Goal: Task Accomplishment & Management: Manage account settings

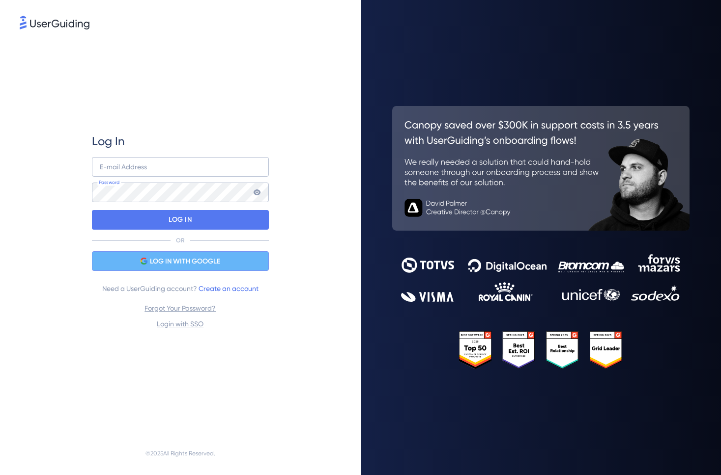
click at [187, 257] on span "LOG IN WITH GOOGLE" at bounding box center [185, 262] width 70 height 12
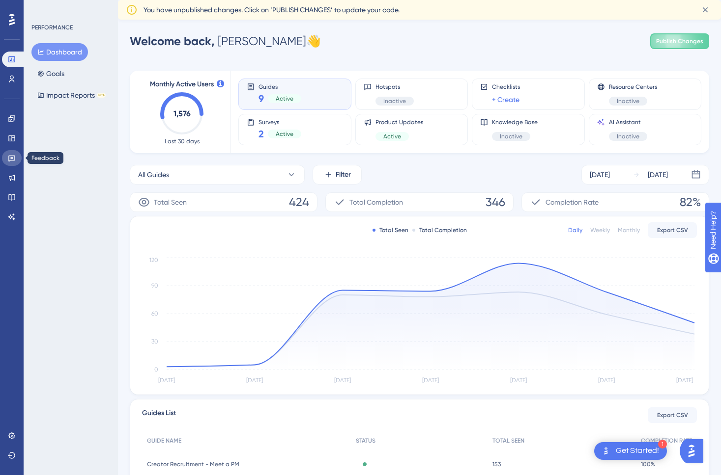
click at [10, 155] on icon at bounding box center [12, 158] width 8 height 8
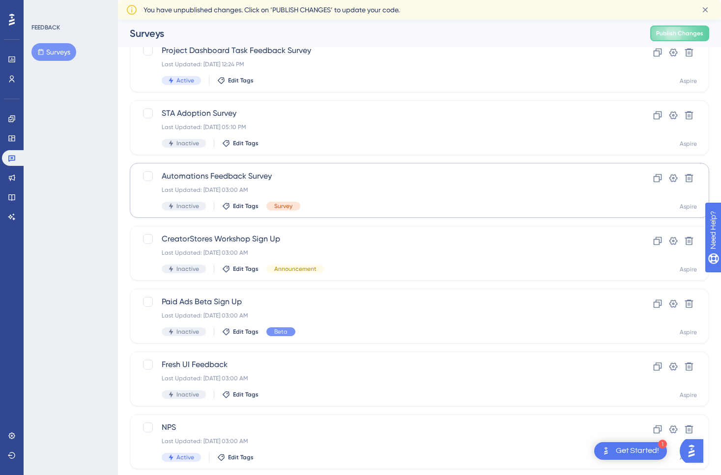
scroll to position [141, 0]
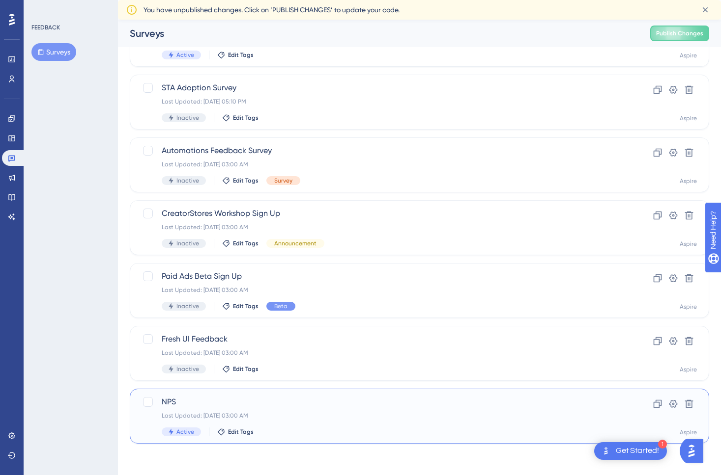
click at [171, 403] on span "NPS" at bounding box center [380, 402] width 437 height 12
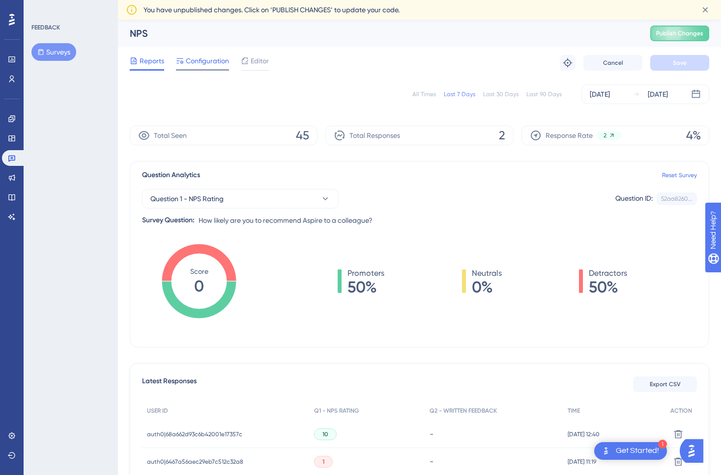
click at [215, 60] on span "Configuration" at bounding box center [207, 61] width 43 height 12
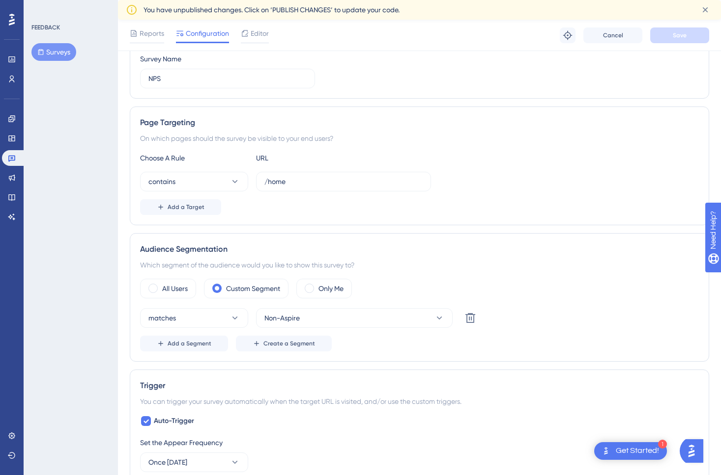
scroll to position [124, 0]
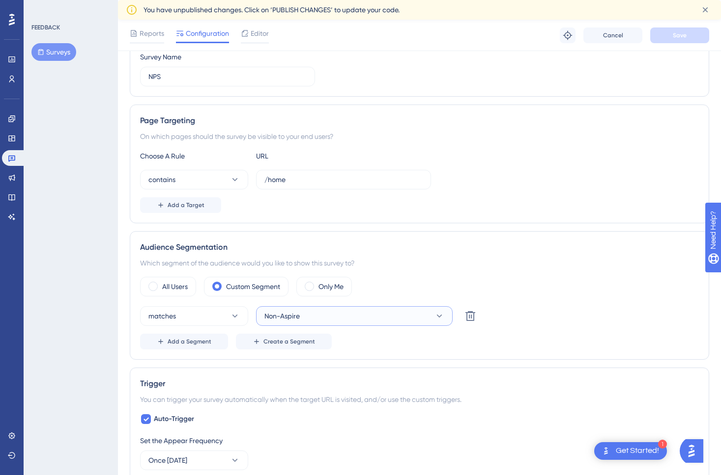
click at [283, 310] on span "Non-Aspire" at bounding box center [281, 316] width 35 height 12
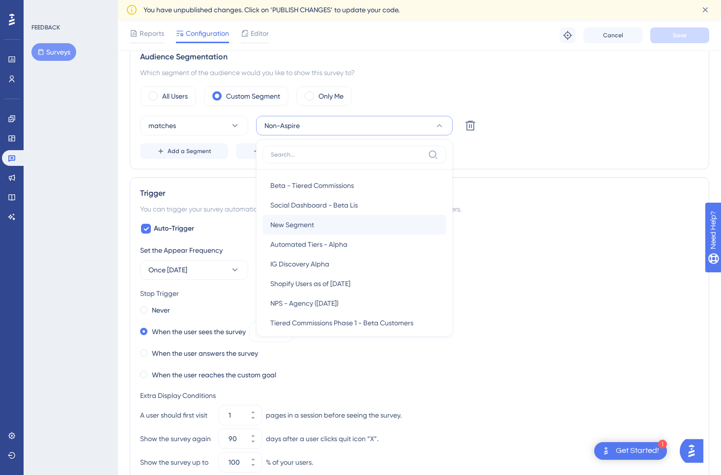
scroll to position [283, 0]
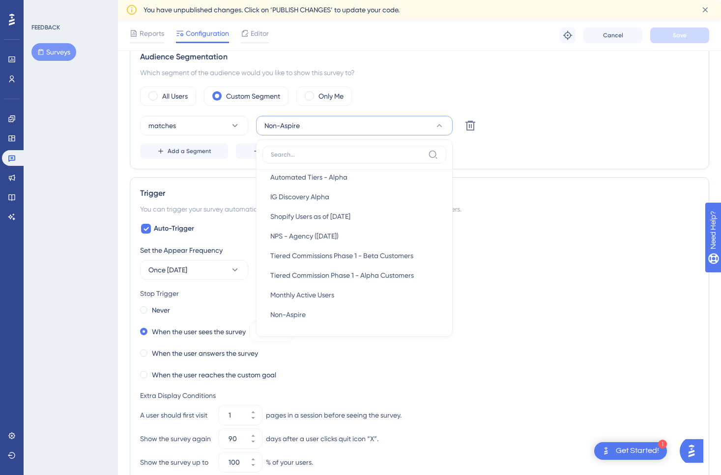
click at [79, 237] on div "FEEDBACK Surveys" at bounding box center [71, 237] width 94 height 475
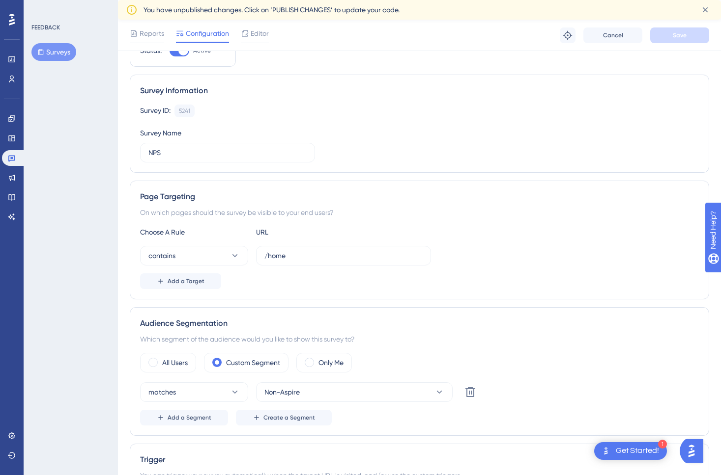
scroll to position [0, 0]
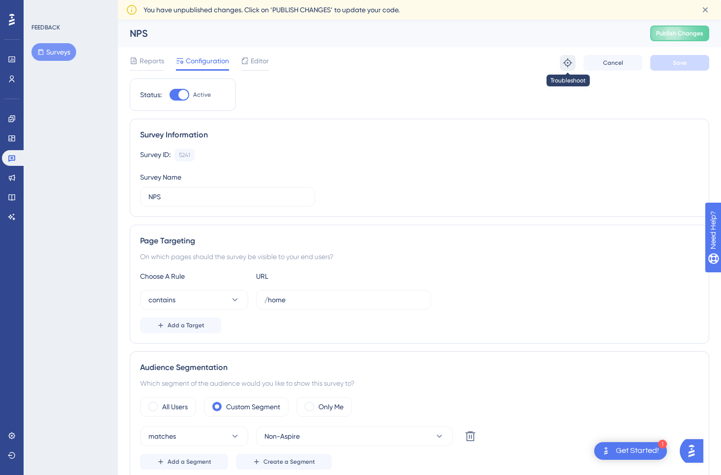
click at [569, 63] on icon at bounding box center [567, 63] width 10 height 10
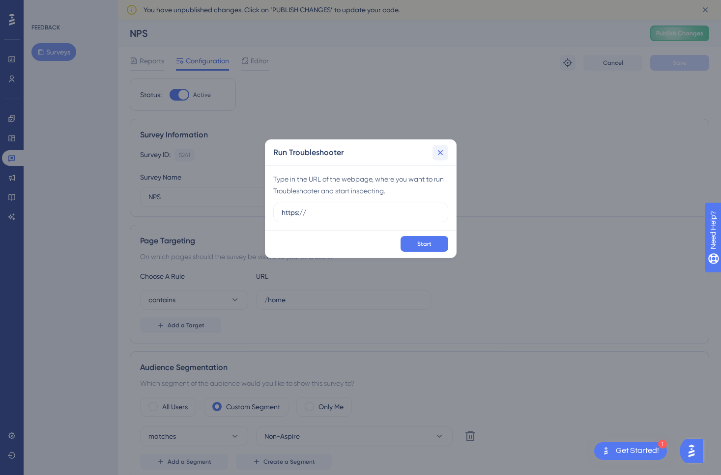
click at [446, 149] on button at bounding box center [440, 153] width 16 height 16
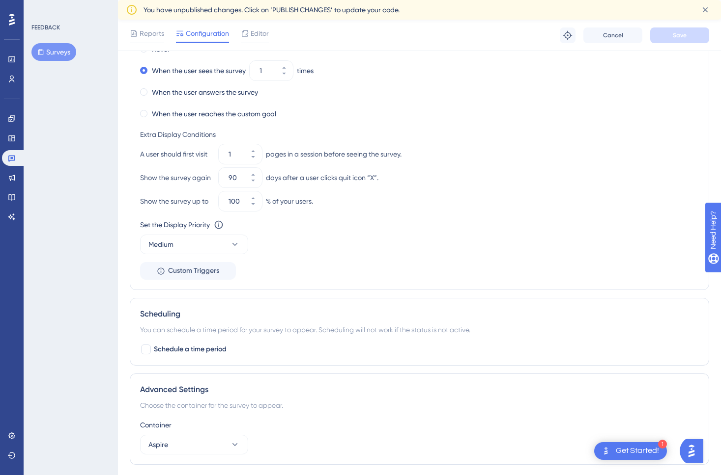
scroll to position [625, 0]
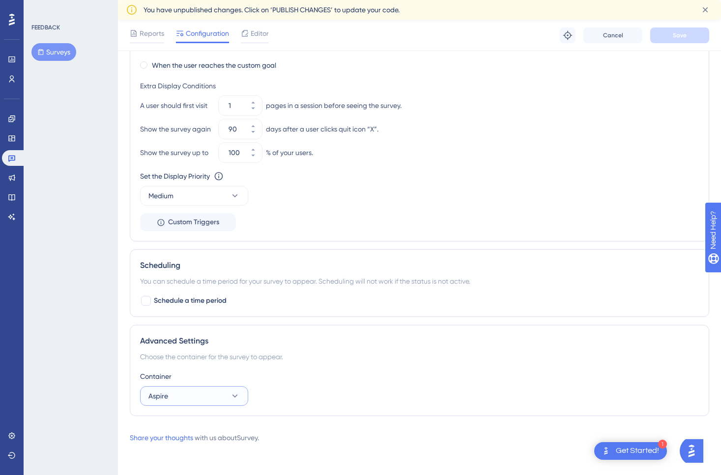
click at [211, 400] on button "Aspire" at bounding box center [194, 397] width 108 height 20
click at [366, 365] on div "Advanced Settings Choose the container for the survey to appear. Container Aspi…" at bounding box center [419, 370] width 579 height 91
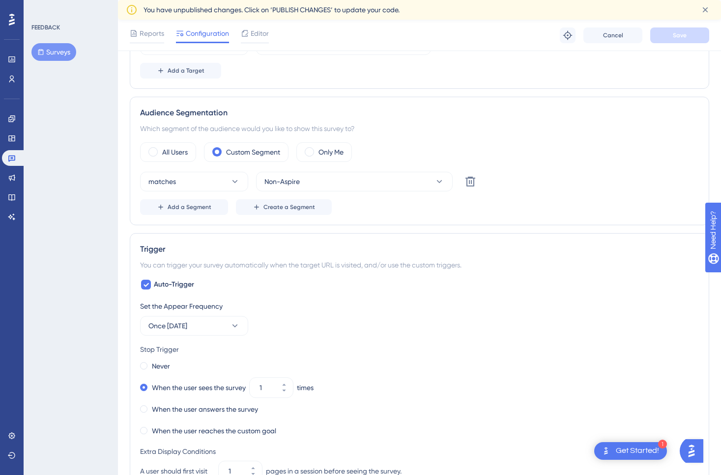
scroll to position [0, 0]
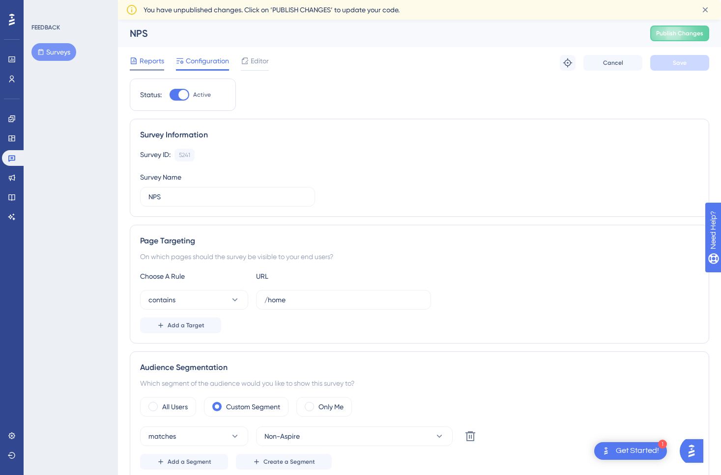
click at [137, 61] on icon at bounding box center [134, 61] width 8 height 8
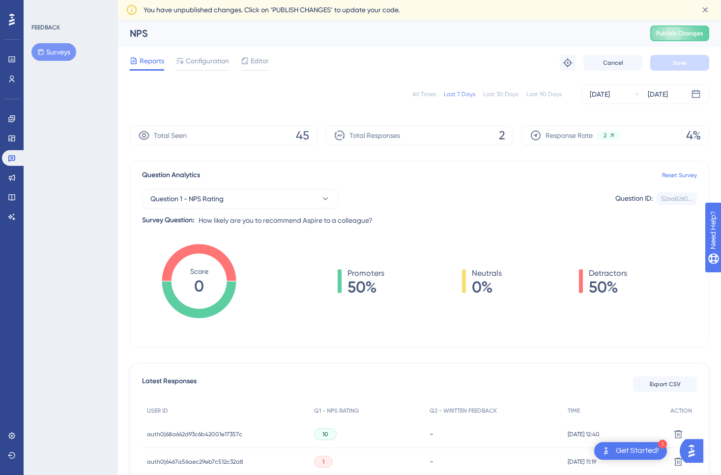
click at [490, 94] on div "Last 30 Days" at bounding box center [500, 94] width 35 height 8
click at [292, 137] on span "207" at bounding box center [299, 136] width 20 height 16
drag, startPoint x: 307, startPoint y: 137, endPoint x: 296, endPoint y: 128, distance: 14.7
click at [307, 137] on span "207" at bounding box center [299, 136] width 20 height 16
click at [254, 59] on span "Editor" at bounding box center [260, 61] width 18 height 12
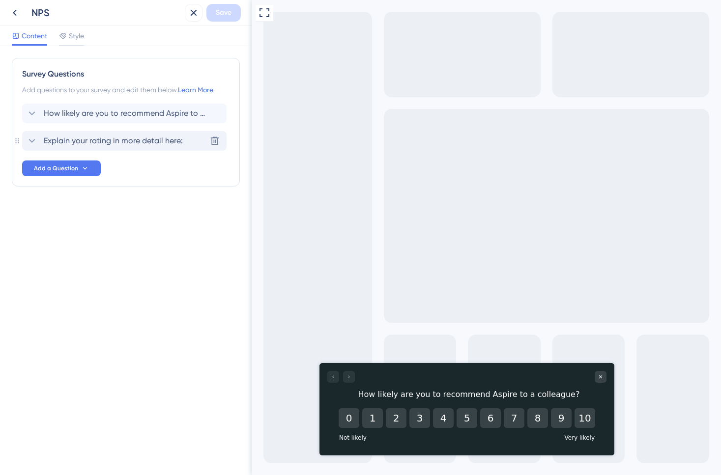
click at [173, 138] on span "Explain your rating in more detail here:" at bounding box center [113, 141] width 139 height 12
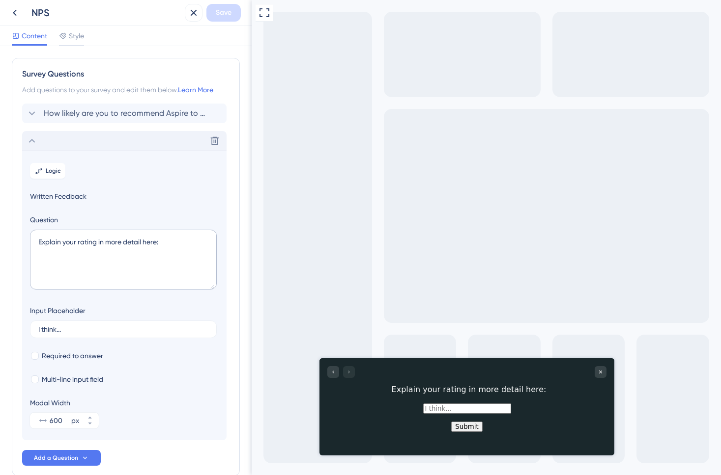
scroll to position [52, 0]
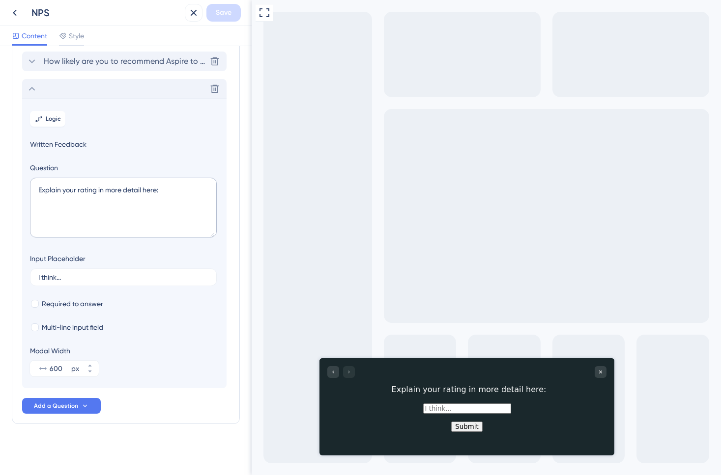
click at [140, 65] on span "How likely are you to recommend Aspire to a colleague?" at bounding box center [125, 62] width 162 height 12
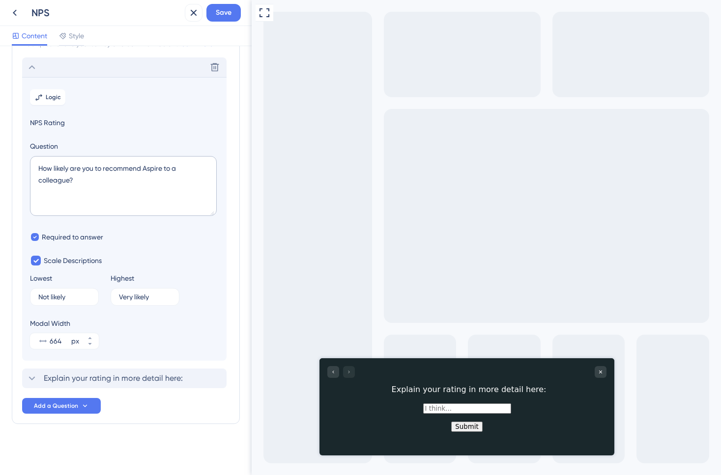
scroll to position [46, 0]
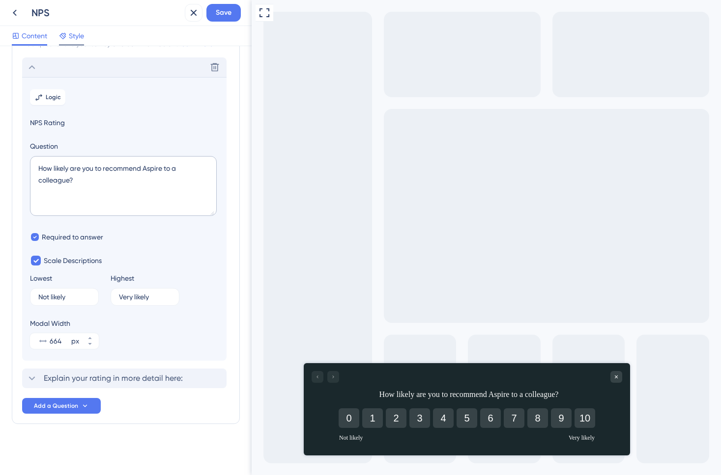
click at [63, 40] on div at bounding box center [63, 36] width 8 height 12
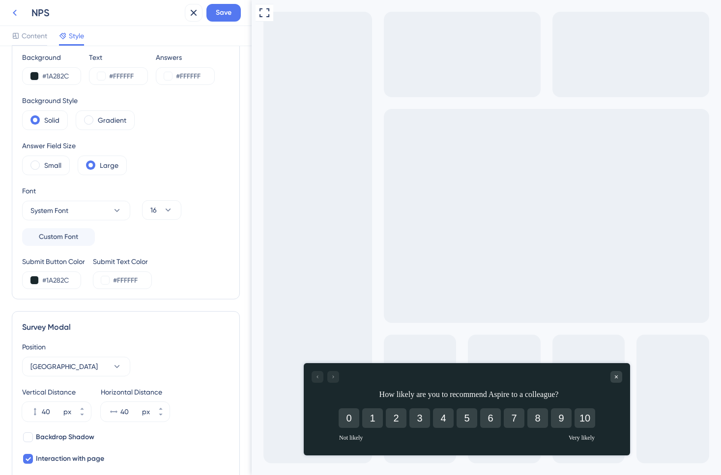
click at [15, 13] on icon at bounding box center [15, 13] width 12 height 12
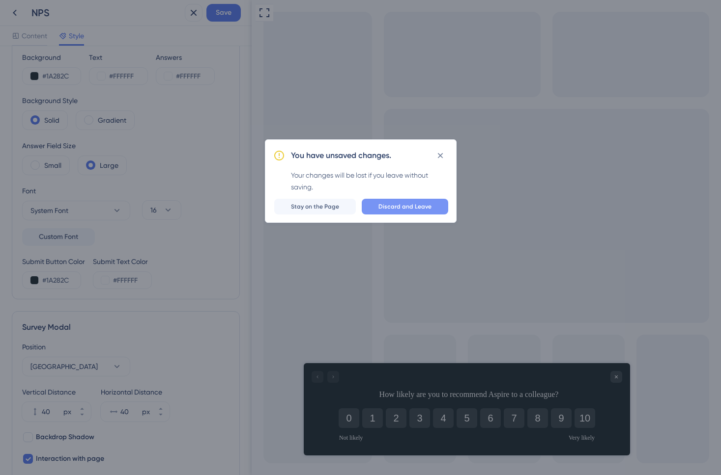
click at [387, 207] on span "Discard and Leave" at bounding box center [404, 207] width 53 height 8
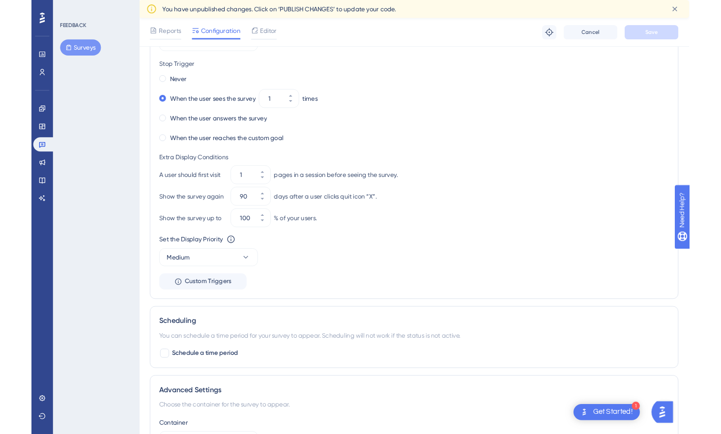
scroll to position [539, 0]
